Goal: Task Accomplishment & Management: Manage account settings

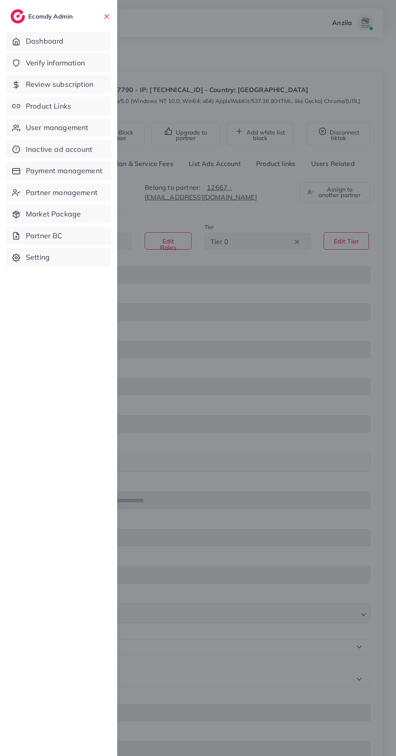
select select "********"
click at [56, 127] on span "User management" at bounding box center [57, 127] width 62 height 11
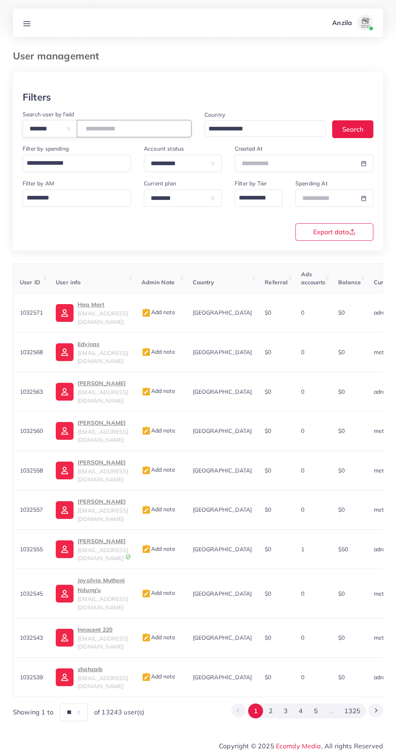
click at [111, 130] on input "number" at bounding box center [134, 128] width 115 height 17
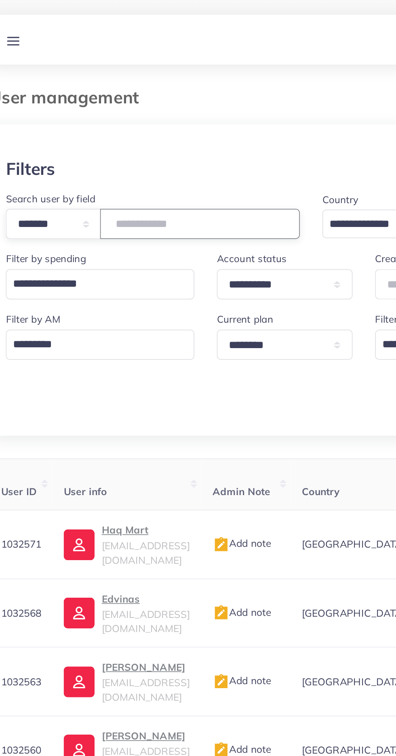
type input "*******"
click at [70, 99] on div "Filters" at bounding box center [198, 97] width 351 height 12
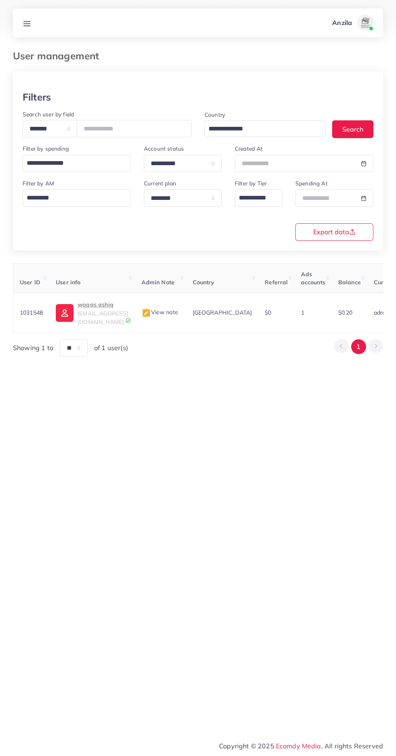
click at [99, 312] on span "pardopk69@gmail.com" at bounding box center [103, 317] width 50 height 15
click at [106, 292] on th "User info" at bounding box center [91, 278] width 85 height 30
click at [105, 307] on p "waqas ashiq" at bounding box center [103, 305] width 50 height 10
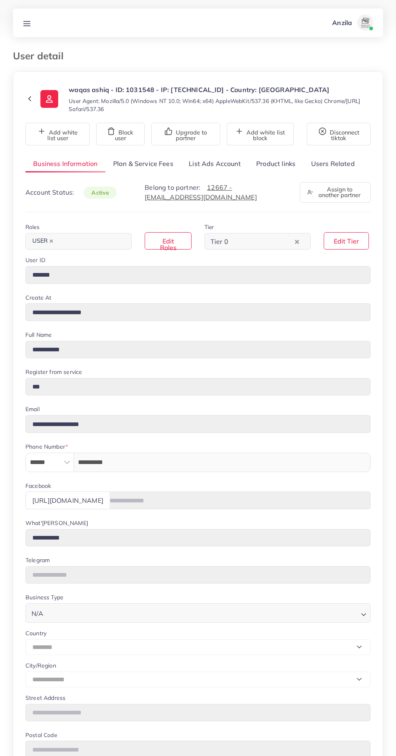
select select "********"
click at [273, 164] on link "Product links" at bounding box center [275, 163] width 55 height 17
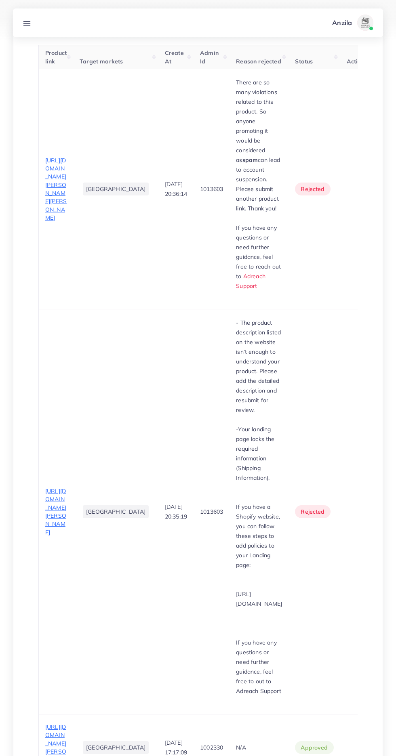
scroll to position [398, 0]
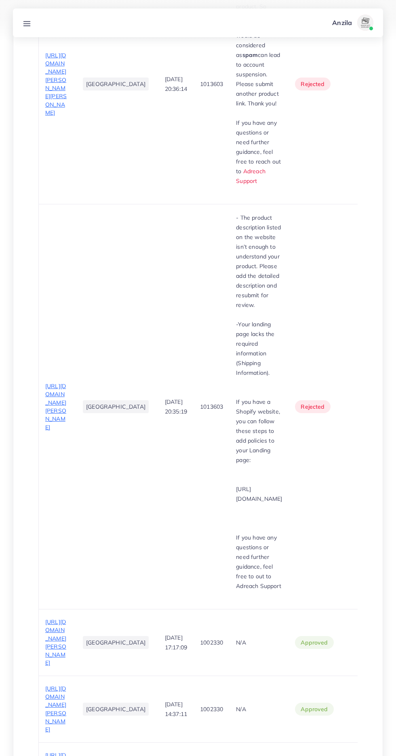
click at [61, 618] on span "[URL][DOMAIN_NAME][PERSON_NAME]" at bounding box center [55, 642] width 21 height 48
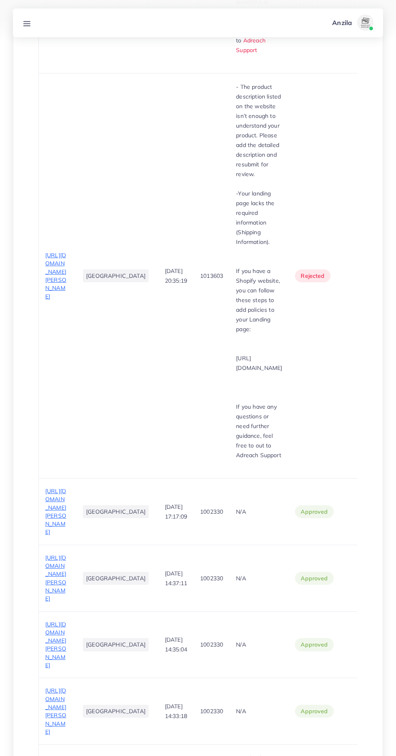
scroll to position [530, 0]
click at [61, 553] on span "[URL][DOMAIN_NAME][PERSON_NAME]" at bounding box center [55, 577] width 21 height 48
click at [55, 553] on span "[URL][DOMAIN_NAME][PERSON_NAME]" at bounding box center [55, 577] width 21 height 48
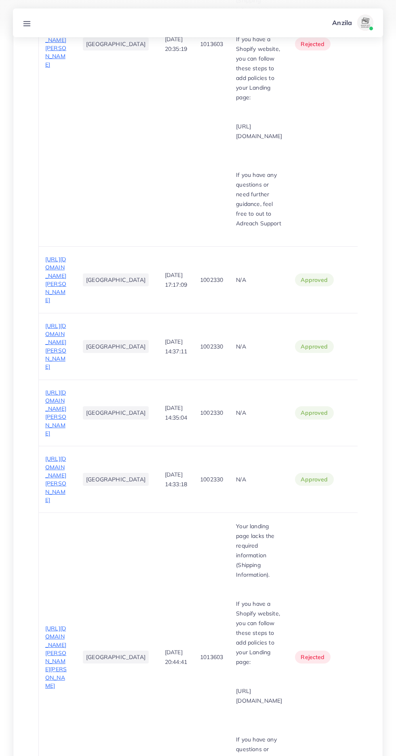
scroll to position [804, 0]
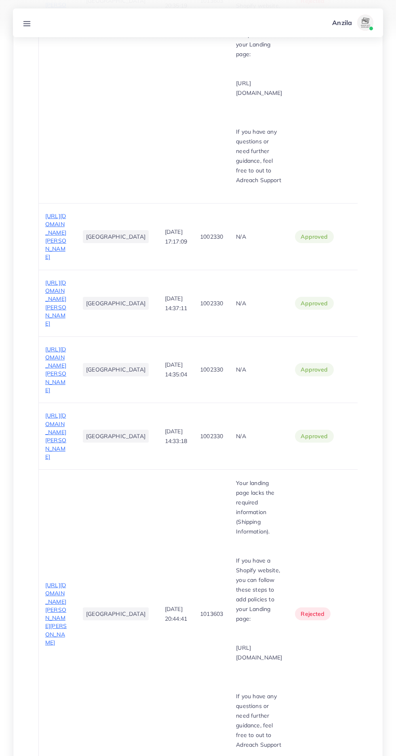
click at [52, 582] on span "[URL][DOMAIN_NAME][PERSON_NAME][PERSON_NAME]" at bounding box center [55, 614] width 21 height 65
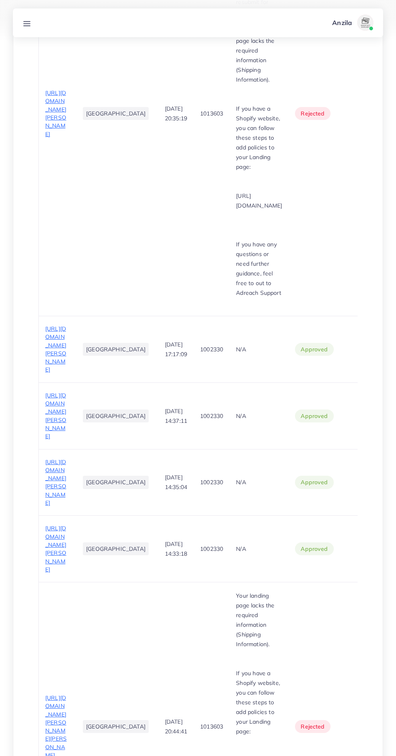
scroll to position [665, 0]
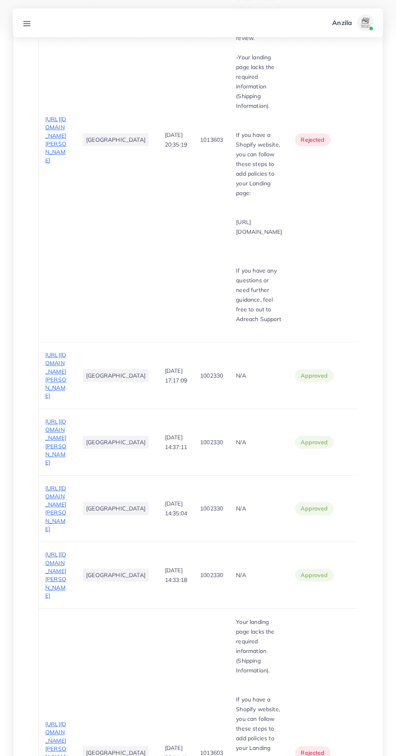
click at [58, 551] on span "[URL][DOMAIN_NAME][PERSON_NAME]" at bounding box center [55, 575] width 21 height 48
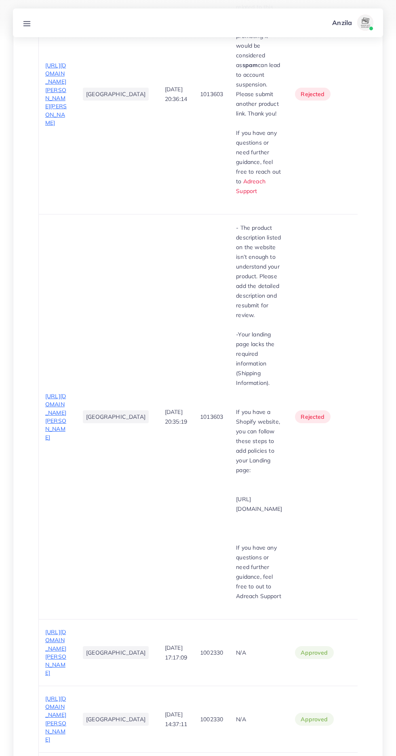
scroll to position [0, 0]
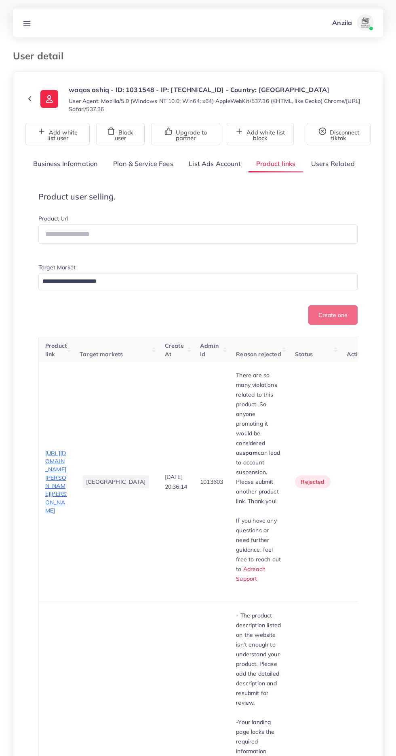
click at [57, 160] on link "Business Information" at bounding box center [65, 163] width 80 height 17
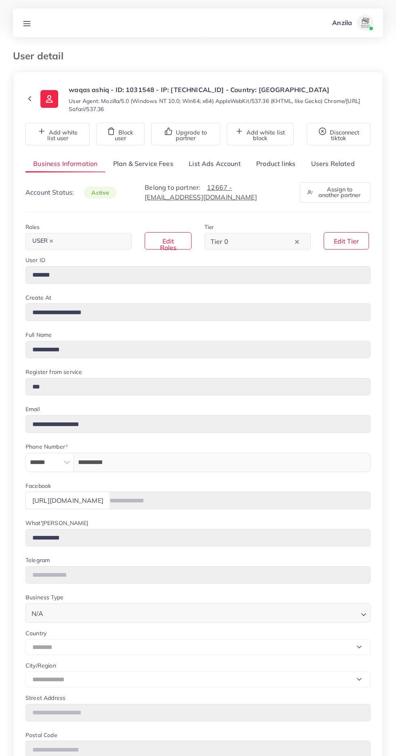
click at [273, 164] on link "Product links" at bounding box center [275, 163] width 55 height 17
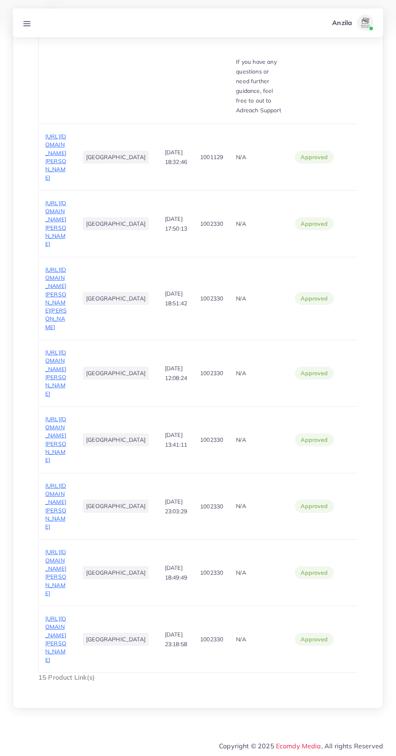
scroll to position [1899, 0]
click at [60, 663] on span "[URL][DOMAIN_NAME][PERSON_NAME]" at bounding box center [55, 639] width 21 height 48
click at [48, 549] on span "[URL][DOMAIN_NAME][PERSON_NAME]" at bounding box center [55, 573] width 21 height 48
click at [49, 498] on span "[URL][DOMAIN_NAME][PERSON_NAME]" at bounding box center [55, 506] width 21 height 48
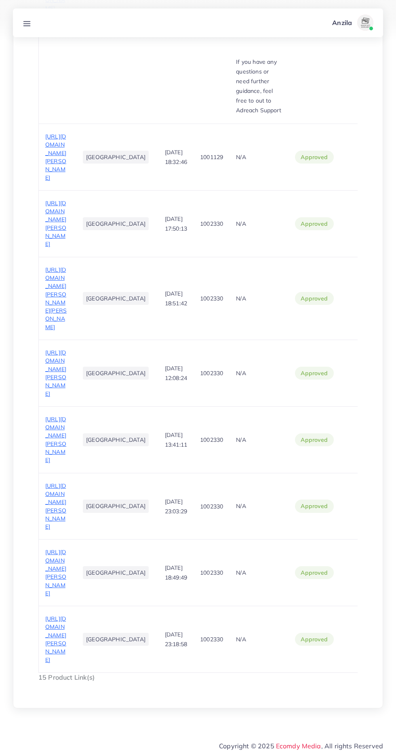
scroll to position [1608, 0]
click at [48, 464] on span "[URL][DOMAIN_NAME][PERSON_NAME]" at bounding box center [55, 440] width 21 height 48
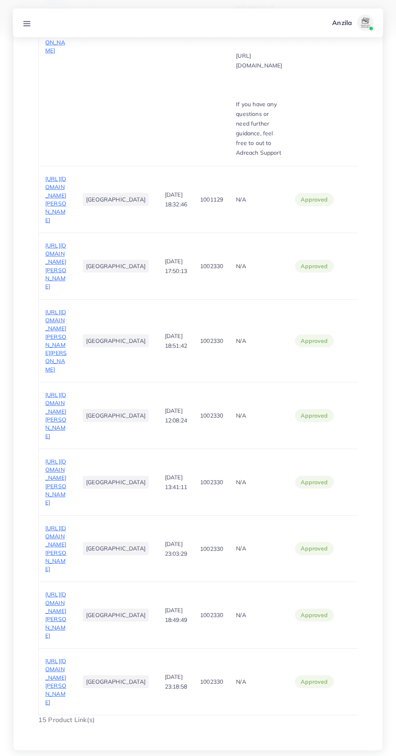
scroll to position [1396, 0]
click at [48, 440] on span "[URL][DOMAIN_NAME][PERSON_NAME]" at bounding box center [55, 415] width 21 height 48
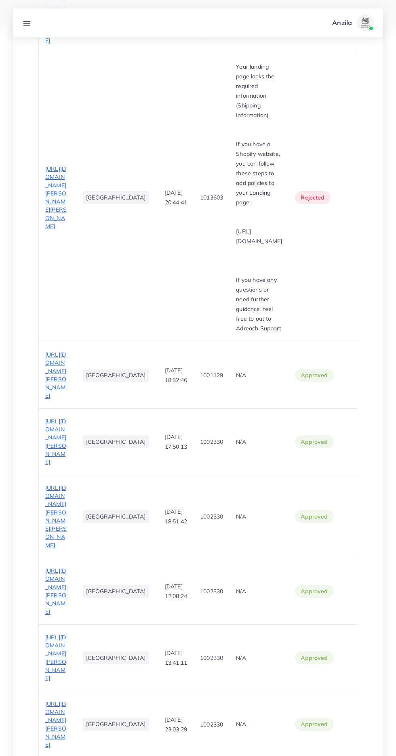
scroll to position [1209, 0]
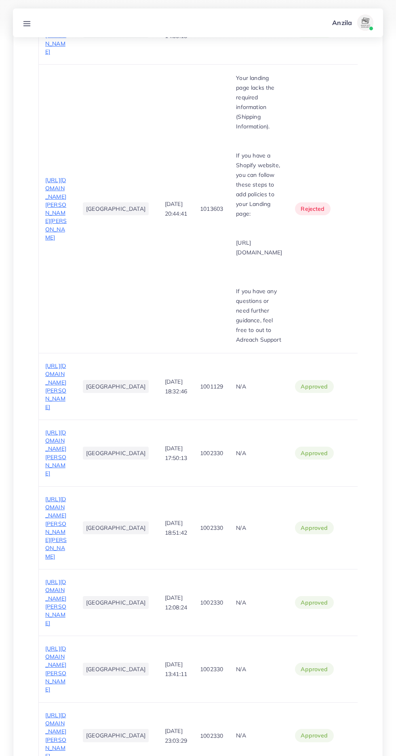
click at [53, 514] on span "[URL][DOMAIN_NAME][PERSON_NAME][PERSON_NAME]" at bounding box center [55, 528] width 21 height 65
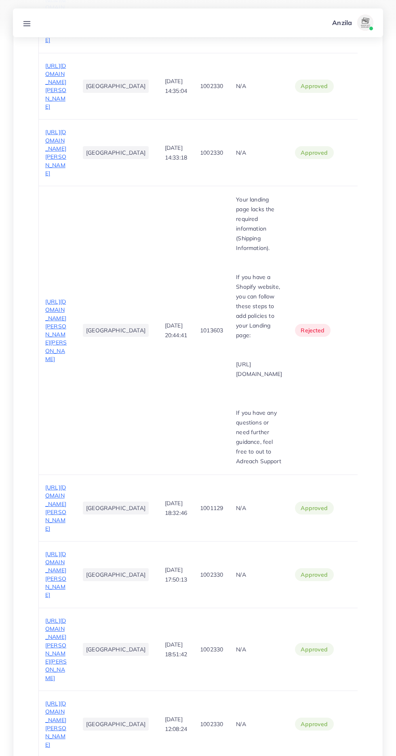
scroll to position [1087, 0]
click at [53, 551] on span "[URL][DOMAIN_NAME][PERSON_NAME]" at bounding box center [55, 575] width 21 height 48
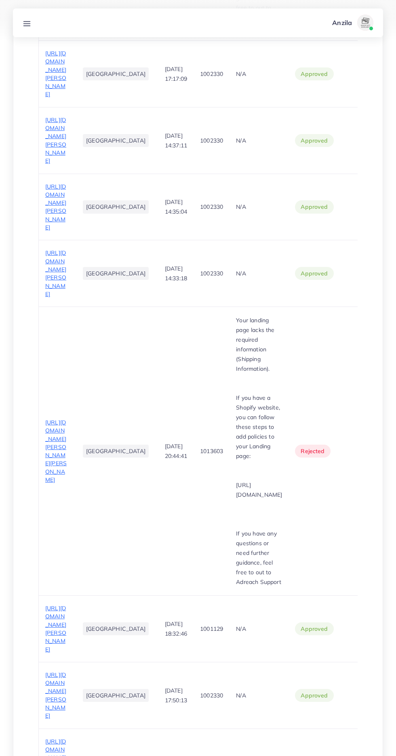
scroll to position [938, 0]
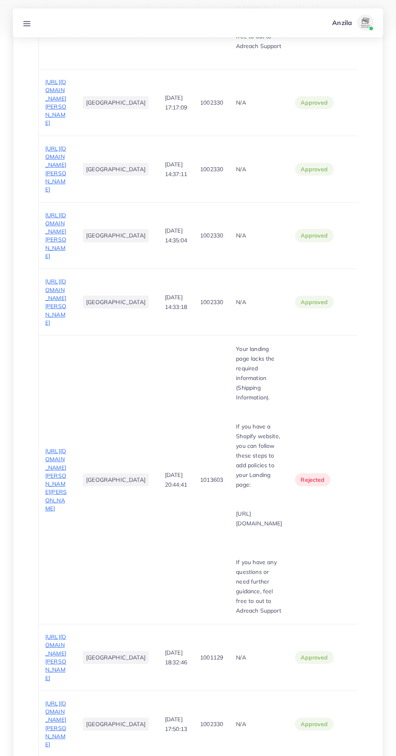
click at [61, 633] on span "[URL][DOMAIN_NAME][PERSON_NAME]" at bounding box center [55, 657] width 21 height 48
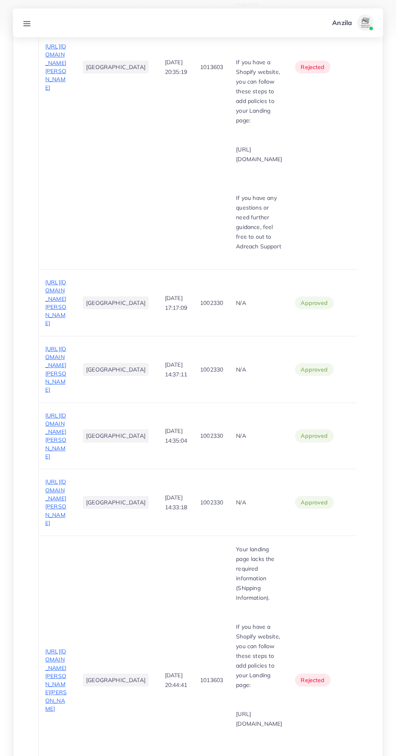
scroll to position [674, 0]
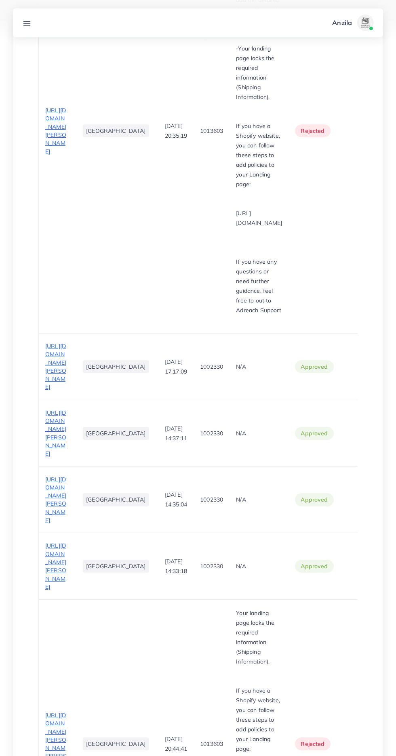
click at [48, 542] on span "[URL][DOMAIN_NAME][PERSON_NAME]" at bounding box center [55, 566] width 21 height 48
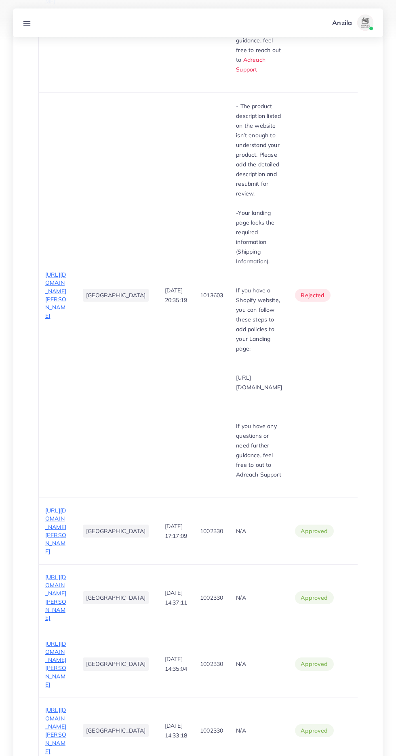
scroll to position [506, 0]
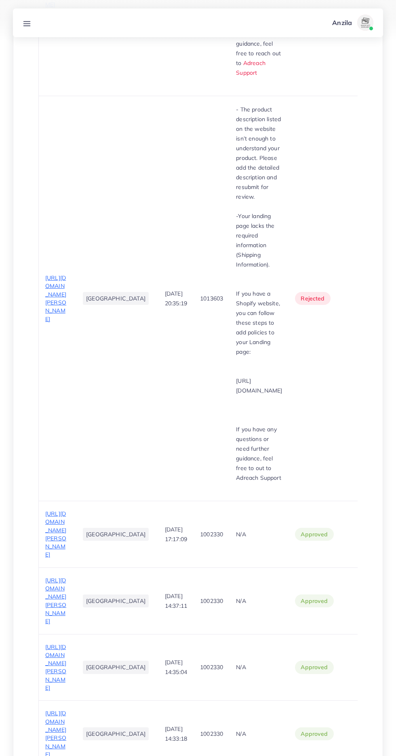
click at [64, 644] on span "[URL][DOMAIN_NAME][PERSON_NAME]" at bounding box center [55, 668] width 21 height 48
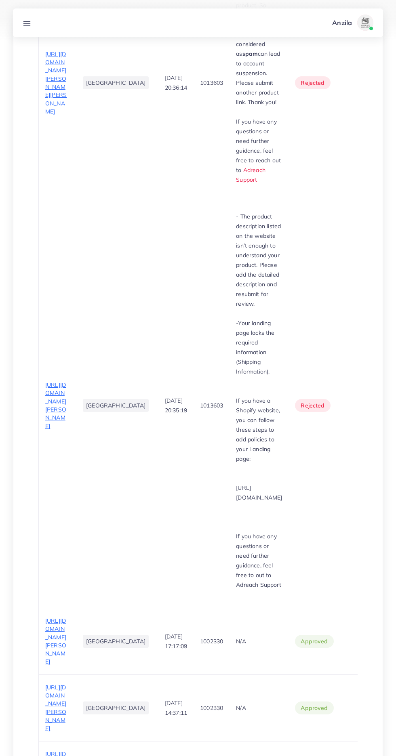
scroll to position [396, 0]
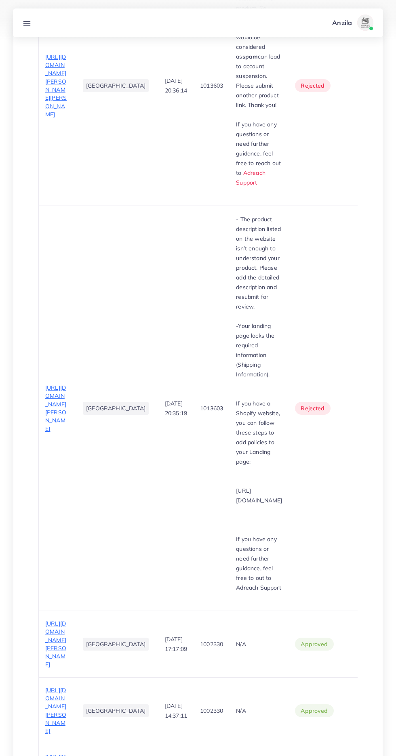
click at [59, 687] on span "[URL][DOMAIN_NAME][PERSON_NAME]" at bounding box center [55, 711] width 21 height 48
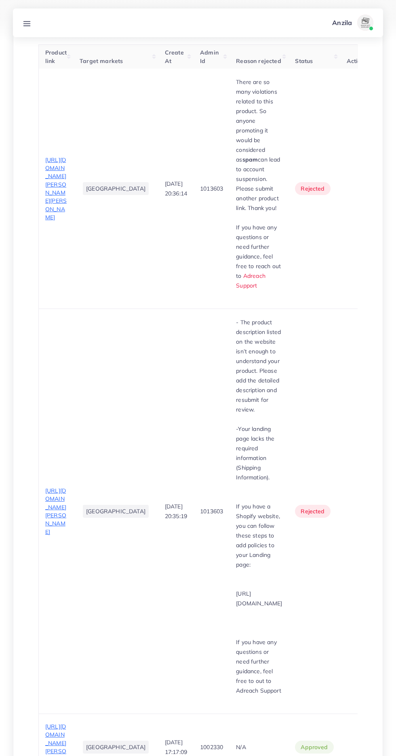
scroll to position [291, 0]
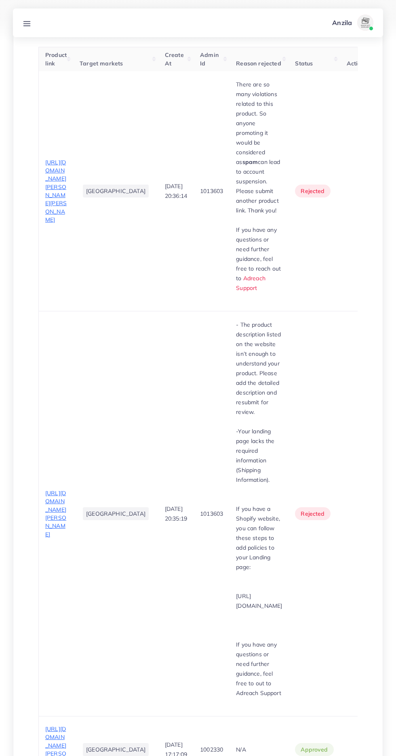
click at [55, 726] on span "[URL][DOMAIN_NAME][PERSON_NAME]" at bounding box center [55, 750] width 21 height 48
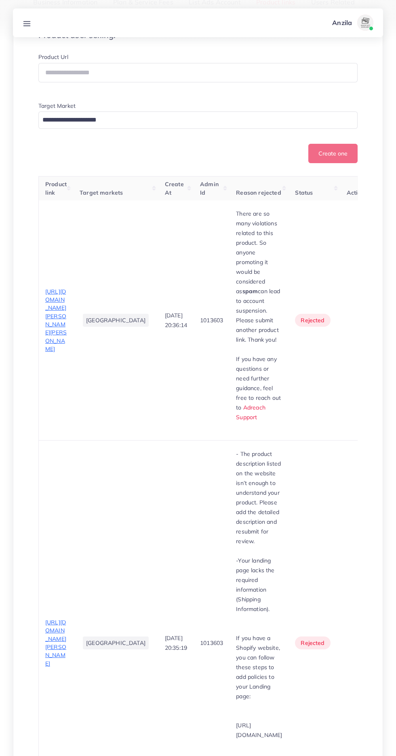
scroll to position [76, 0]
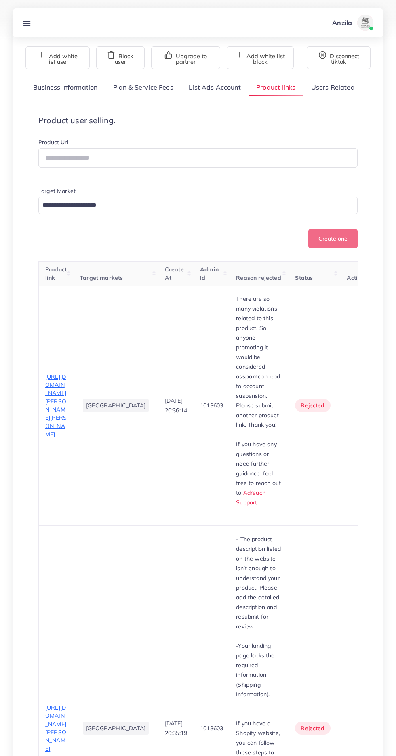
click at [56, 704] on span "[URL][DOMAIN_NAME][PERSON_NAME]" at bounding box center [55, 728] width 21 height 48
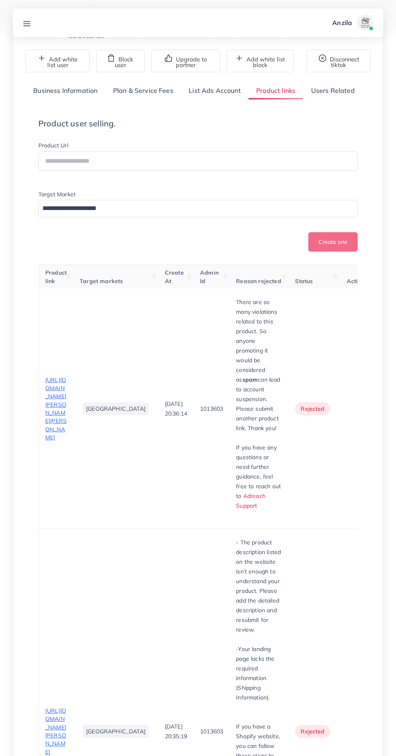
scroll to position [0, 0]
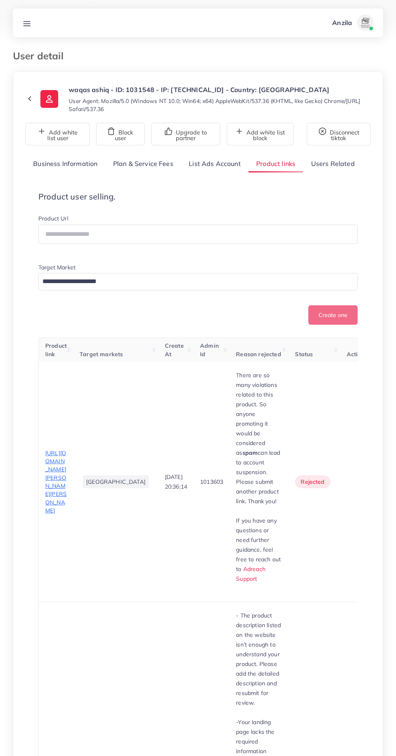
click at [48, 450] on span "[URL][DOMAIN_NAME][PERSON_NAME][PERSON_NAME]" at bounding box center [55, 482] width 21 height 65
click at [26, 18] on link at bounding box center [26, 23] width 15 height 10
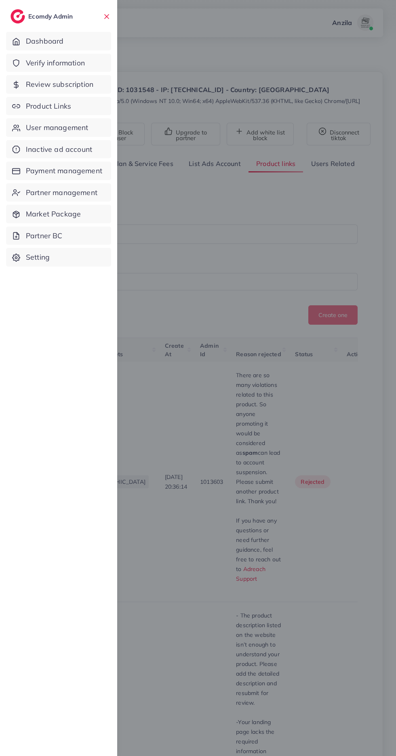
click at [46, 63] on span "Verify information" at bounding box center [55, 63] width 59 height 11
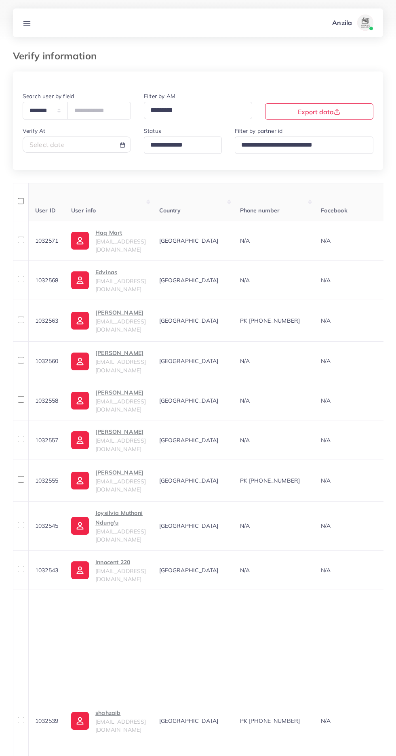
click at [172, 149] on input "Search for option" at bounding box center [179, 145] width 64 height 13
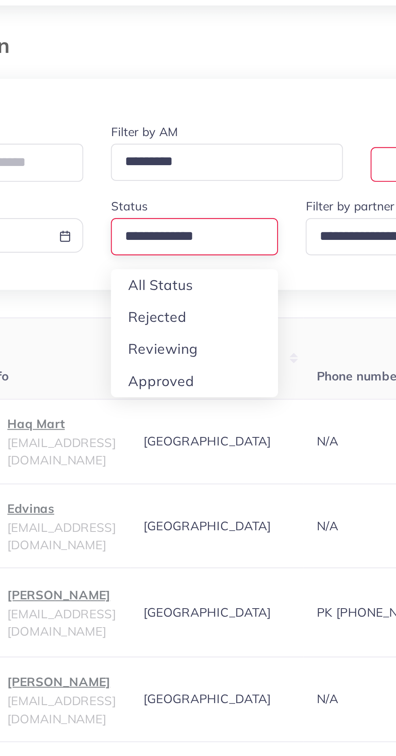
click at [158, 198] on div "**********" at bounding box center [198, 474] width 370 height 805
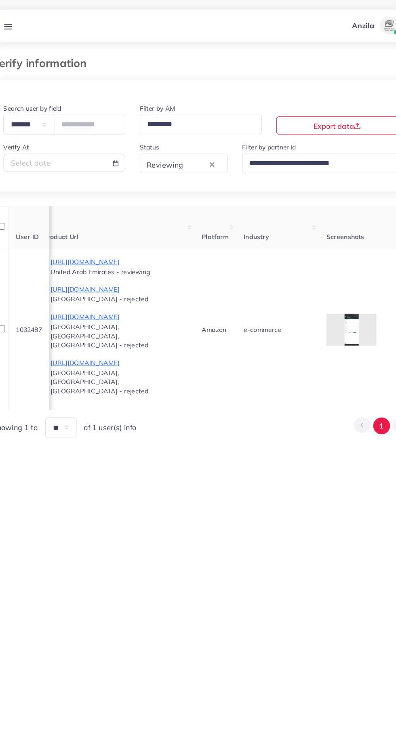
click at [23, 551] on div "**********" at bounding box center [198, 367] width 396 height 734
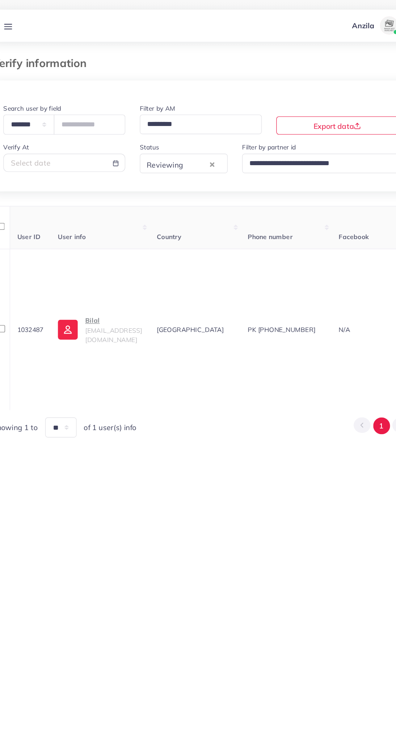
click at [115, 290] on span "[EMAIL_ADDRESS][DOMAIN_NAME]" at bounding box center [120, 297] width 50 height 15
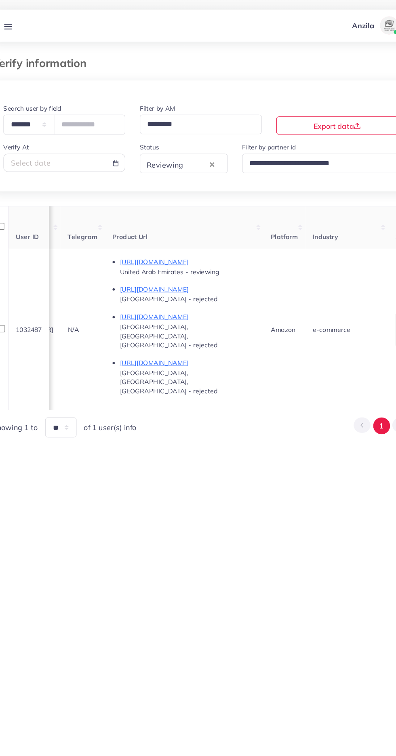
scroll to position [0, 957]
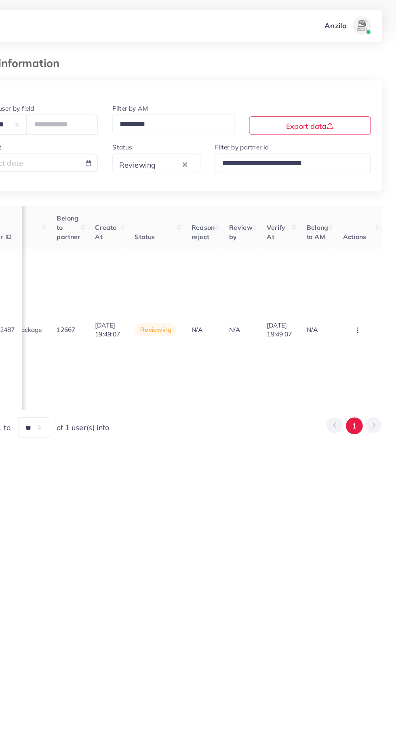
click at [359, 290] on icon "button" at bounding box center [361, 293] width 6 height 6
click at [352, 224] on link "Approve" at bounding box center [349, 233] width 64 height 18
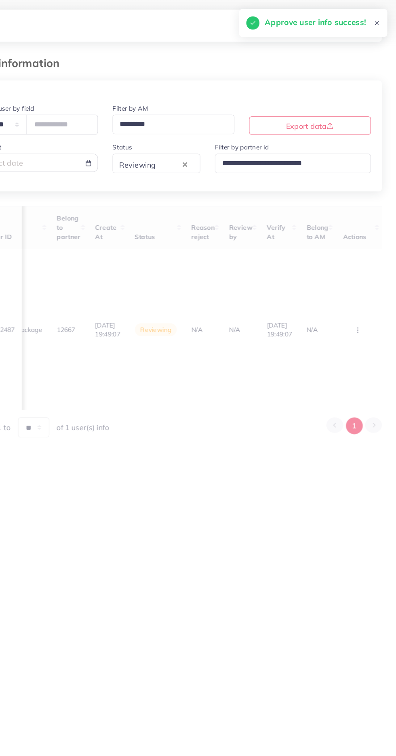
scroll to position [0, 330]
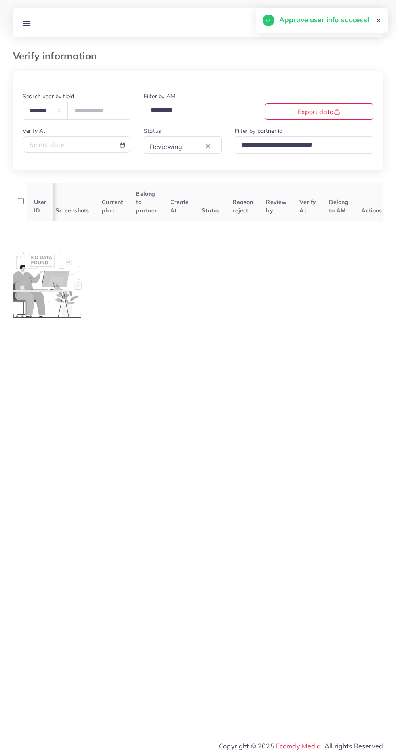
click at [27, 23] on line at bounding box center [27, 23] width 6 height 0
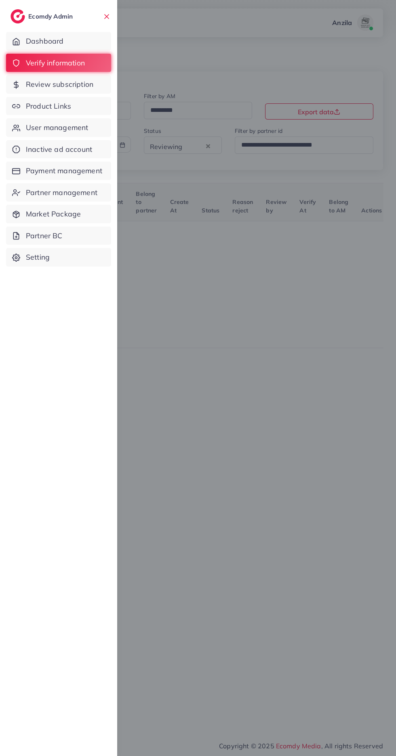
click at [29, 88] on span "Review subscription" at bounding box center [59, 84] width 67 height 11
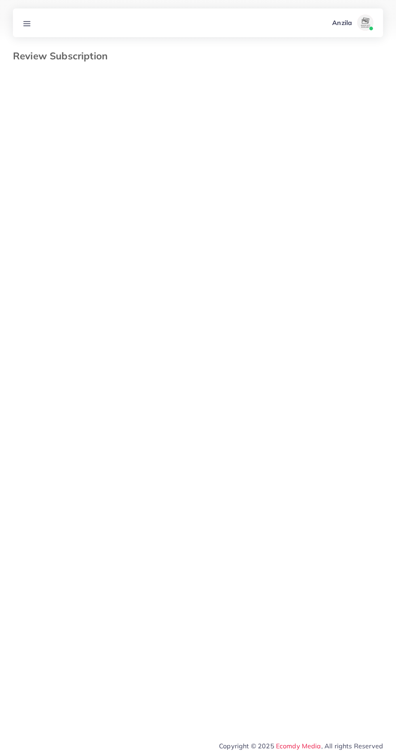
select select "*******"
click at [27, 25] on line at bounding box center [27, 25] width 6 height 0
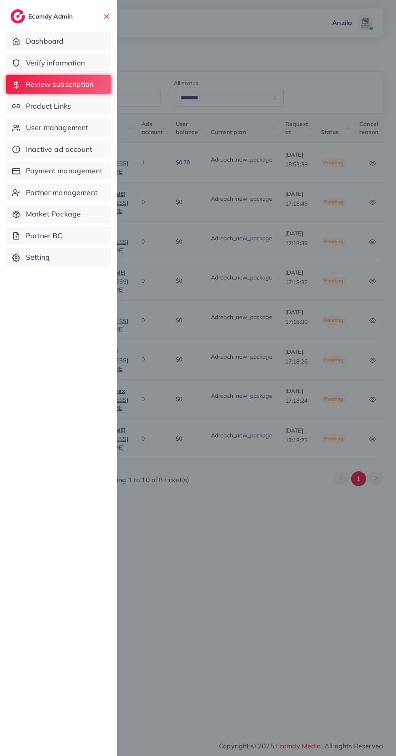
click at [41, 123] on span "User management" at bounding box center [57, 127] width 62 height 11
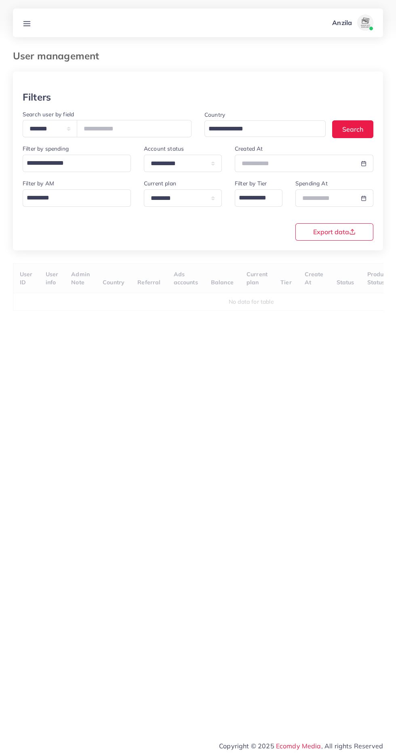
click at [25, 35] on div "Anzila Profile Log out" at bounding box center [198, 23] width 370 height 27
click at [27, 23] on line at bounding box center [27, 23] width 6 height 0
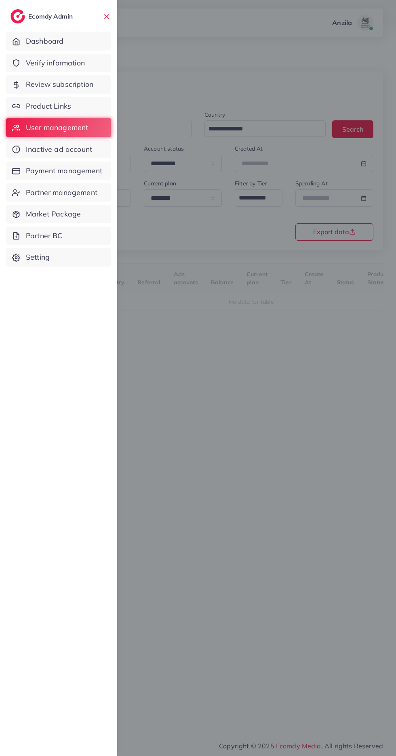
click at [26, 106] on link "Product Links" at bounding box center [58, 106] width 105 height 19
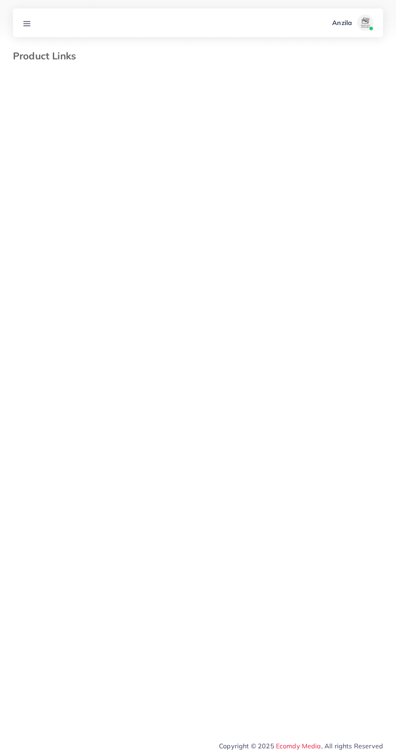
select select "*********"
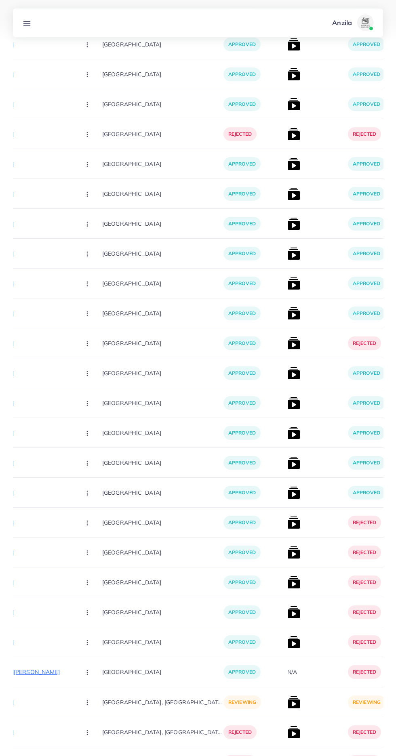
scroll to position [6248, 0]
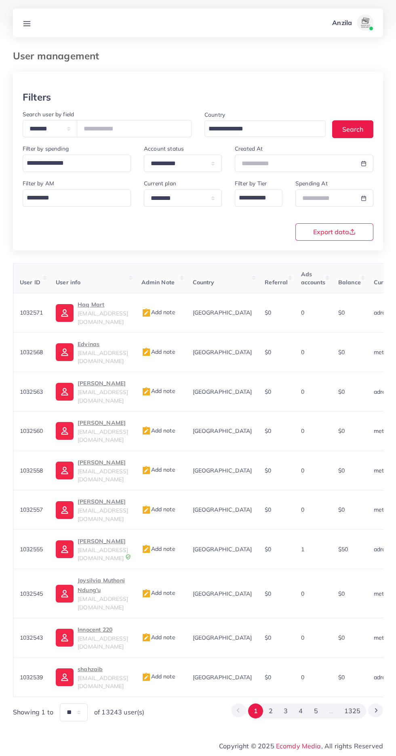
click at [56, 35] on div "Anzila Profile Log out" at bounding box center [198, 23] width 370 height 27
click at [33, 26] on link at bounding box center [26, 23] width 15 height 10
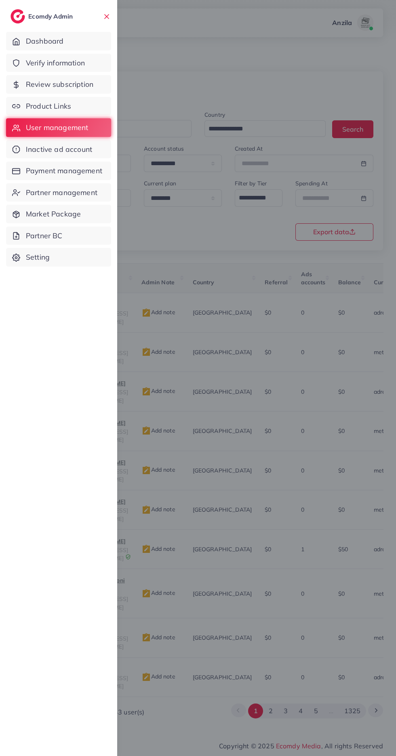
click at [69, 106] on span "Product Links" at bounding box center [48, 106] width 45 height 11
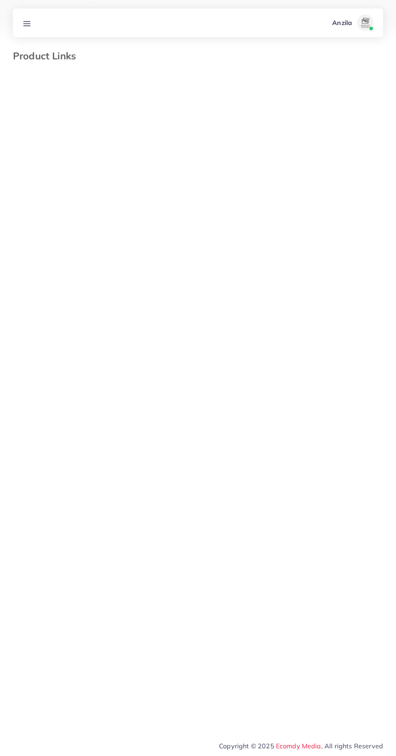
select select "*********"
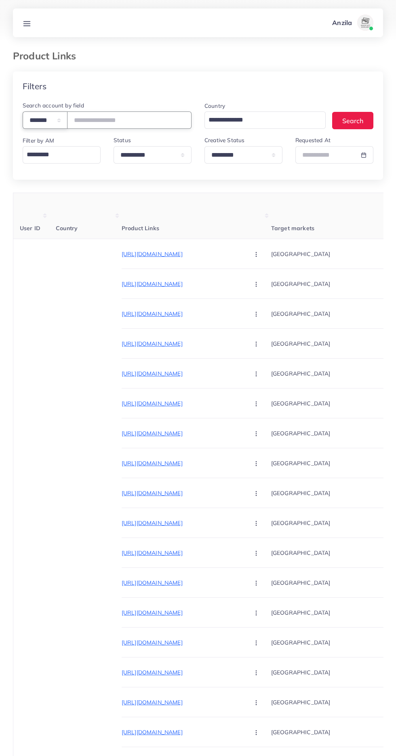
click at [55, 122] on select "**********" at bounding box center [45, 119] width 45 height 17
select select "*****"
paste input "**********"
type input "**********"
click at [188, 213] on th "Product Links" at bounding box center [196, 216] width 149 height 46
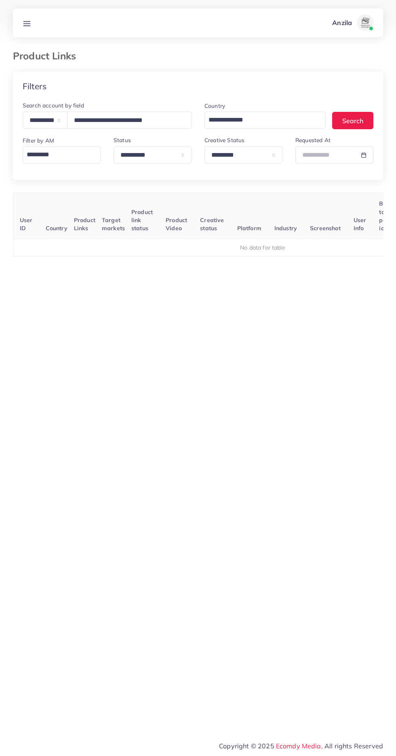
click at [233, 116] on input "Search for option" at bounding box center [260, 120] width 109 height 14
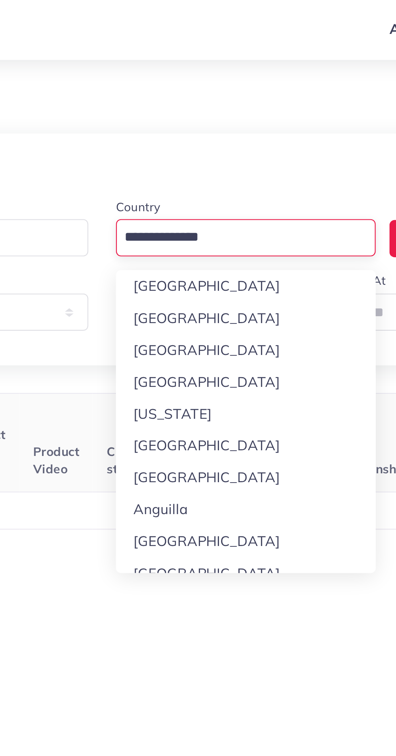
click at [279, 88] on div "Filters" at bounding box center [198, 86] width 370 height 29
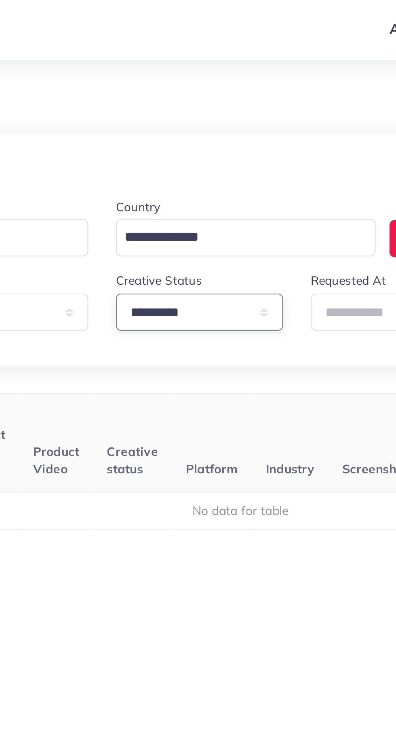
click at [240, 152] on select "**********" at bounding box center [243, 154] width 78 height 17
select select
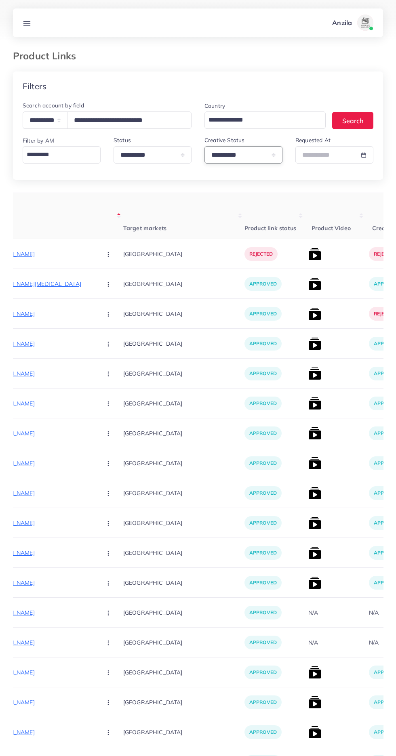
scroll to position [0, 145]
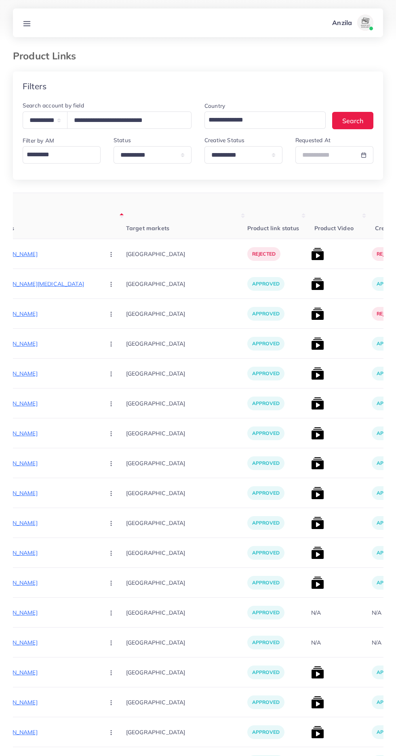
click at [41, 254] on p "[URL][DOMAIN_NAME]" at bounding box center [37, 254] width 121 height 10
click at [111, 255] on circle "button" at bounding box center [111, 254] width 0 height 0
click at [115, 276] on span "Approve" at bounding box center [128, 279] width 27 height 8
click at [311, 253] on img at bounding box center [317, 254] width 13 height 13
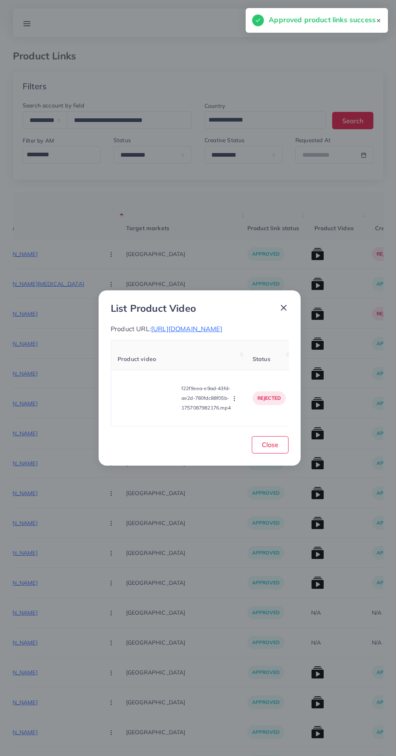
click at [151, 402] on video at bounding box center [148, 398] width 61 height 36
click at [143, 402] on icon at bounding box center [147, 398] width 13 height 13
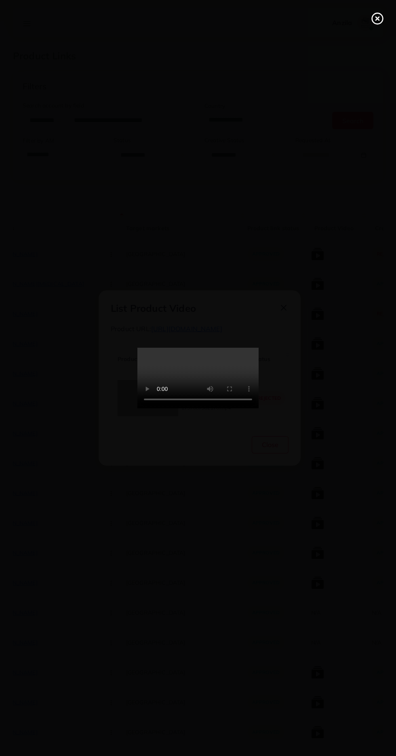
click at [377, 22] on icon at bounding box center [377, 18] width 13 height 13
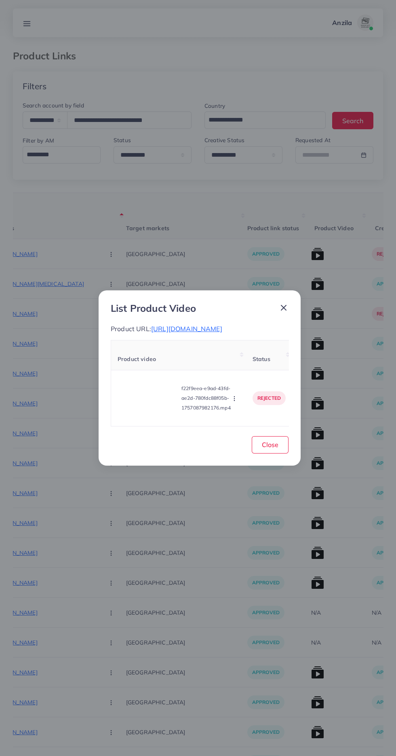
click at [234, 399] on circle "button" at bounding box center [234, 399] width 0 height 0
click at [255, 361] on span "Approve" at bounding box center [248, 361] width 27 height 8
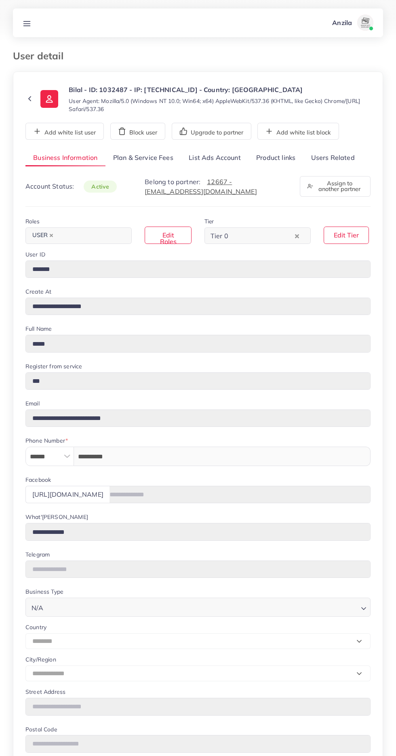
click at [345, 162] on link "Users Related" at bounding box center [332, 157] width 59 height 17
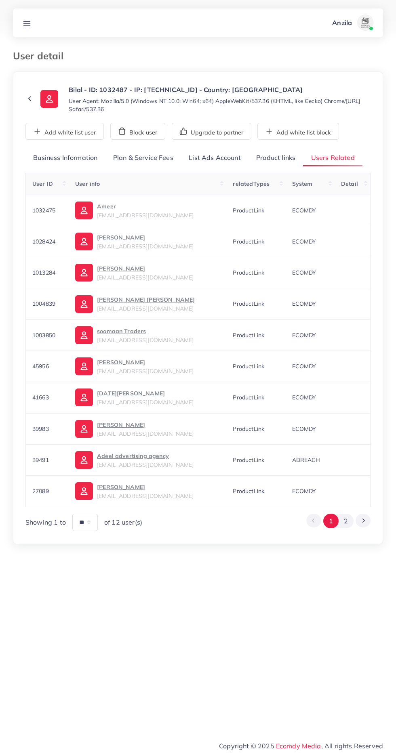
click at [275, 168] on div "**********" at bounding box center [197, 340] width 345 height 382
click at [283, 158] on link "Product links" at bounding box center [275, 157] width 55 height 17
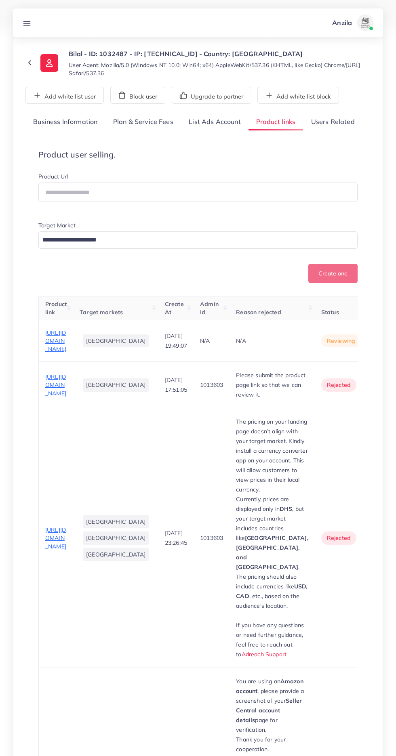
scroll to position [31, 0]
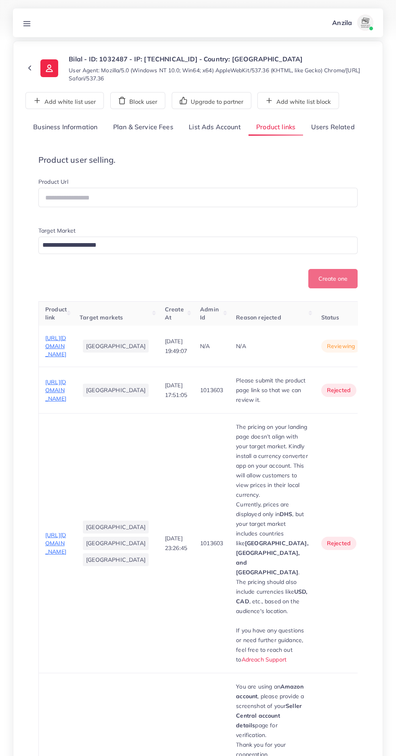
click at [55, 358] on span "[URL][DOMAIN_NAME]" at bounding box center [55, 346] width 21 height 24
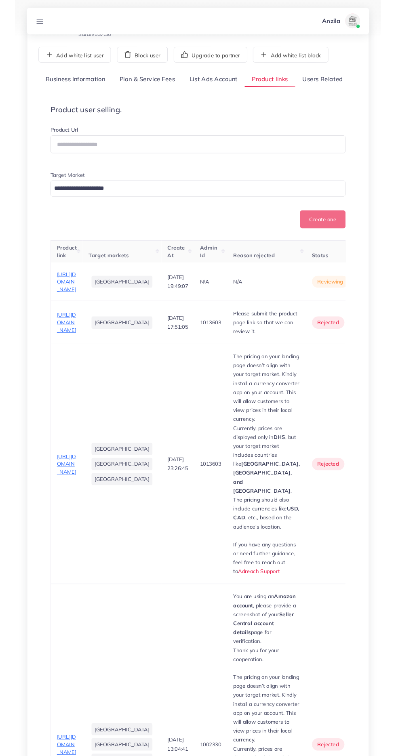
scroll to position [93, 0]
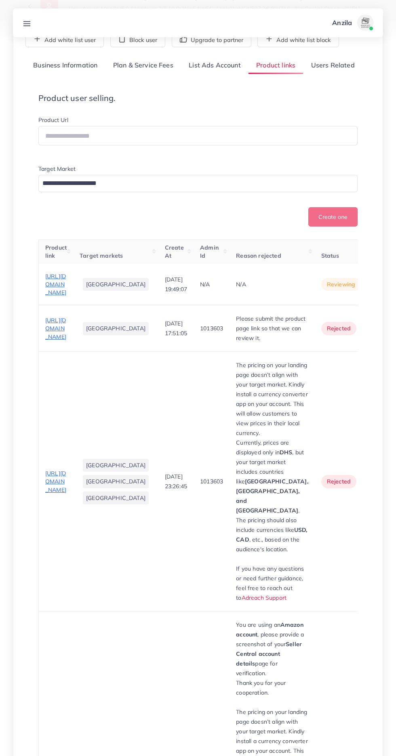
click at [384, 288] on icon "button" at bounding box center [387, 285] width 6 height 6
click at [360, 313] on span "Approve" at bounding box center [373, 309] width 27 height 8
